Goal: Check status: Check status

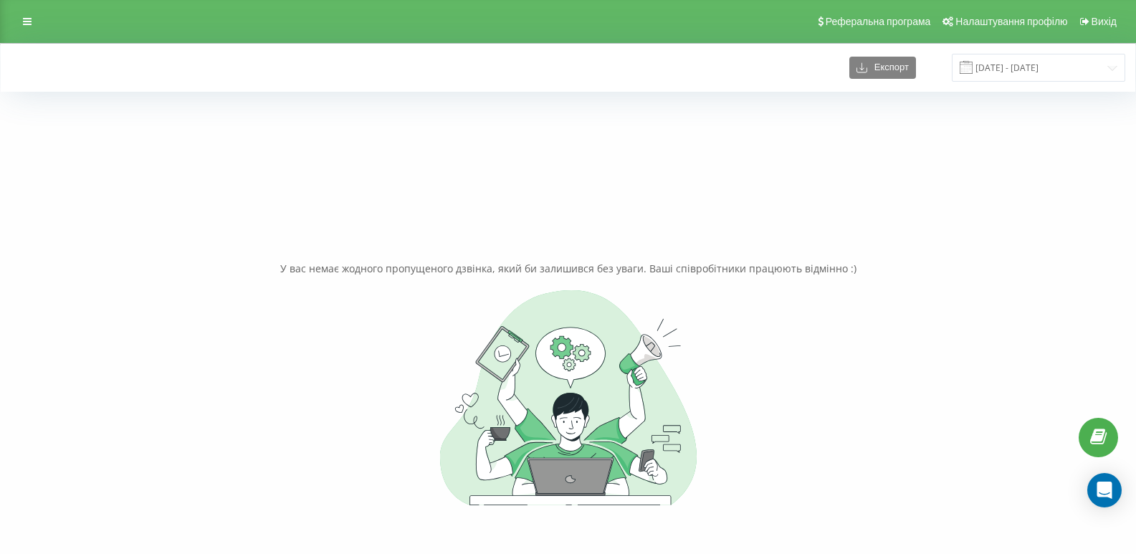
click at [972, 62] on span at bounding box center [965, 67] width 13 height 13
click at [1033, 75] on input "[DATE] - [DATE]" at bounding box center [1038, 68] width 173 height 28
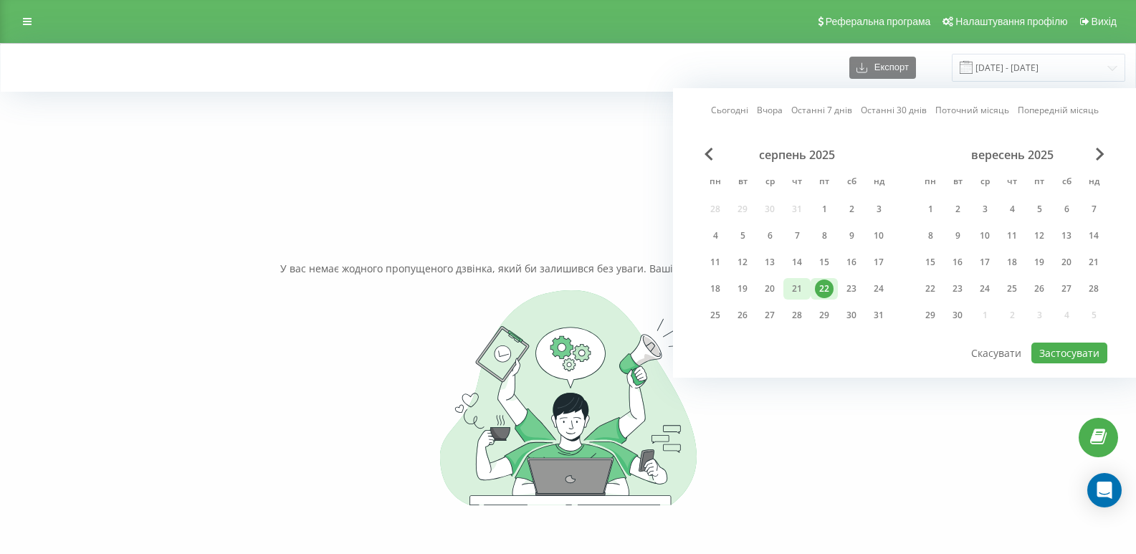
click at [797, 289] on div "21" at bounding box center [797, 288] width 19 height 19
click at [1055, 345] on button "Застосувати" at bounding box center [1069, 353] width 76 height 21
type input "[DATE] - [DATE]"
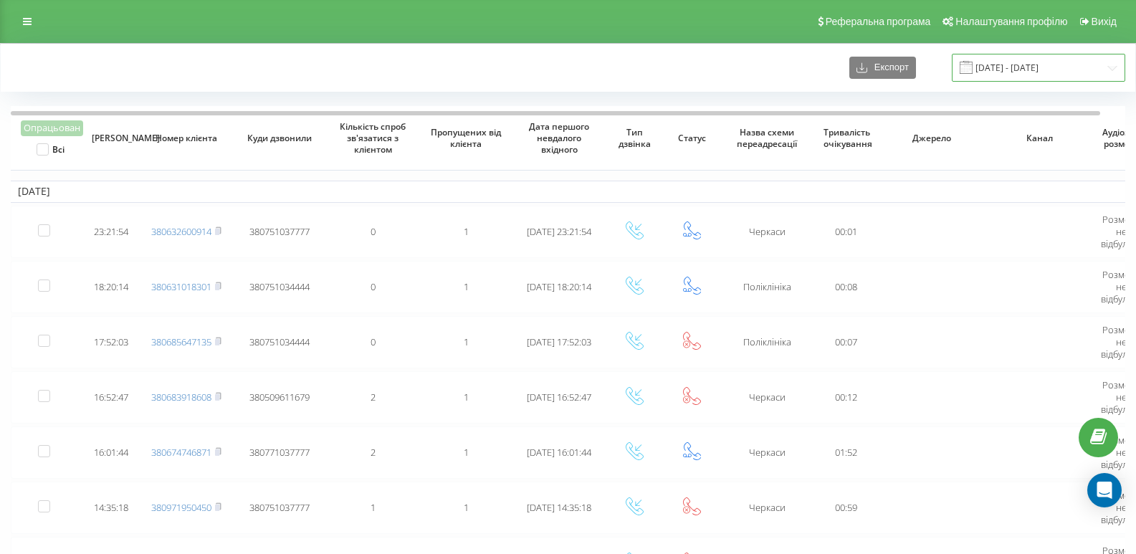
click at [1001, 70] on input "[DATE] - [DATE]" at bounding box center [1038, 68] width 173 height 28
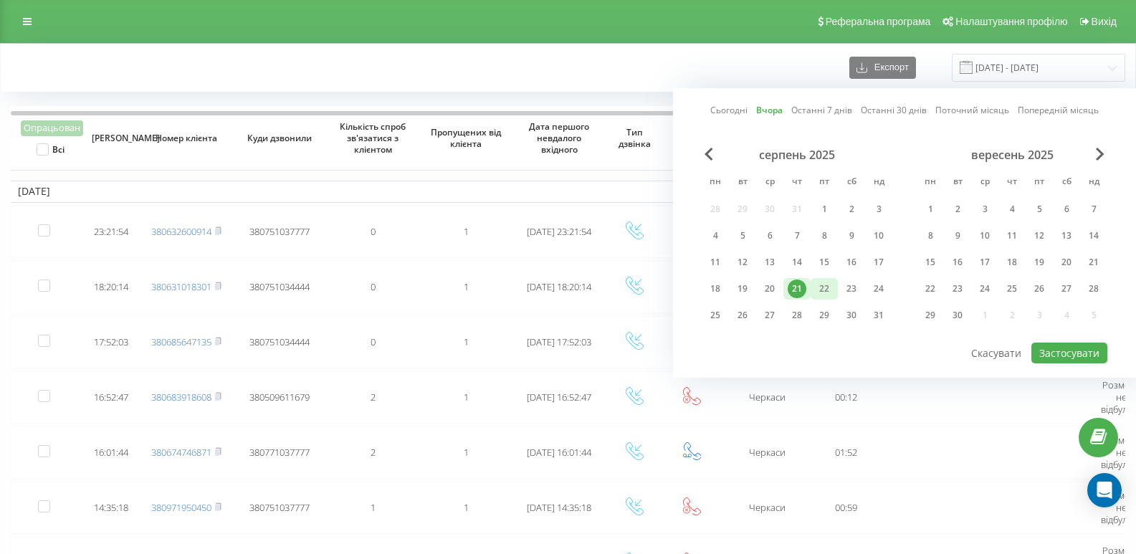
click at [818, 289] on div "22" at bounding box center [824, 288] width 19 height 19
click at [743, 105] on link "Сьогодні" at bounding box center [729, 110] width 37 height 14
click at [1092, 352] on button "Застосувати" at bounding box center [1069, 353] width 76 height 21
type input "[DATE] - [DATE]"
